Goal: Information Seeking & Learning: Learn about a topic

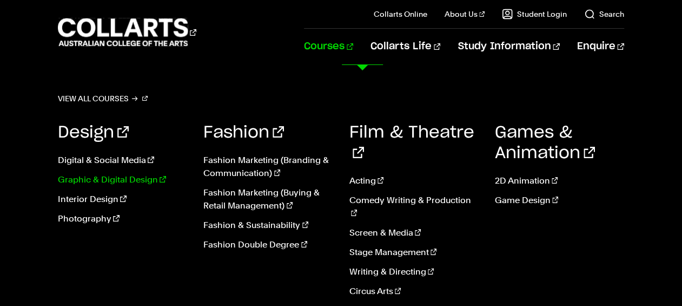
click at [144, 178] on link "Graphic & Digital Design" at bounding box center [122, 179] width 129 height 13
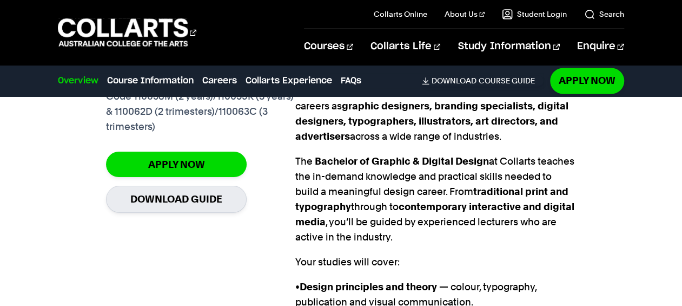
scroll to position [781, 0]
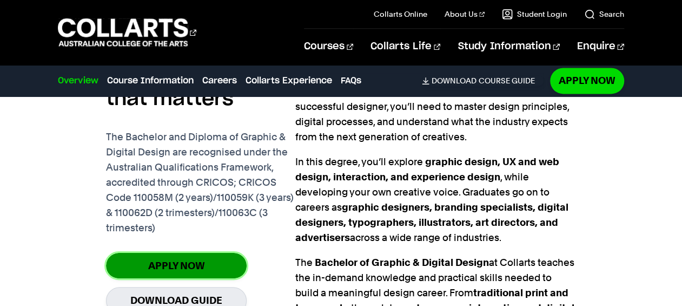
click at [209, 253] on link "Apply Now" at bounding box center [176, 265] width 141 height 25
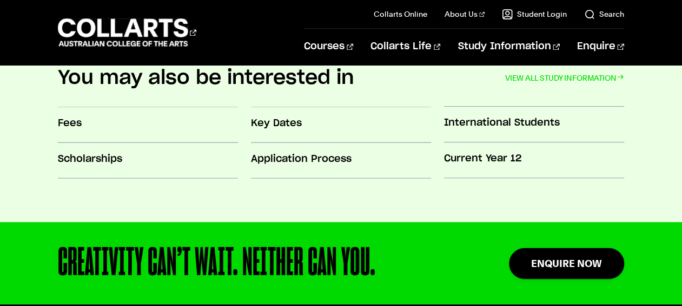
scroll to position [951, 0]
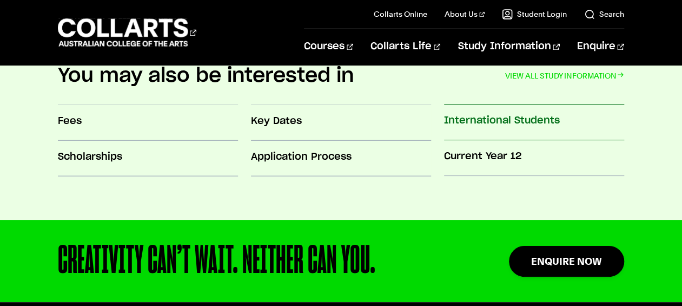
click at [537, 120] on h3 "International Students" at bounding box center [534, 121] width 180 height 14
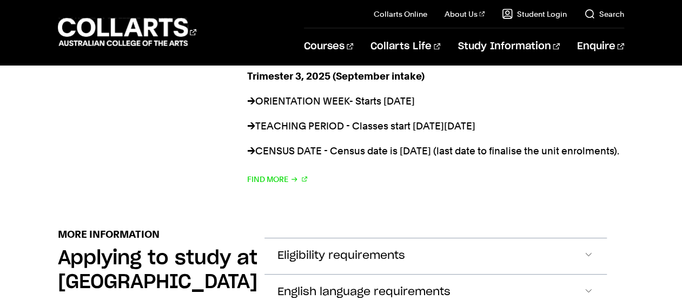
scroll to position [1201, 0]
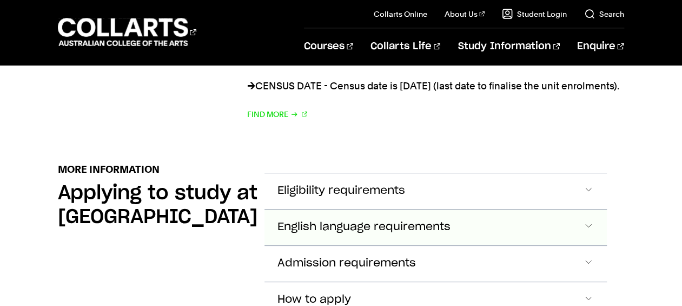
click at [589, 224] on span "Accordion Section" at bounding box center [588, 227] width 11 height 14
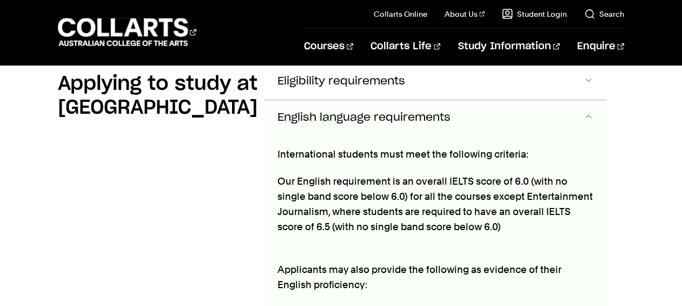
scroll to position [1311, 0]
